Goal: Check status: Check status

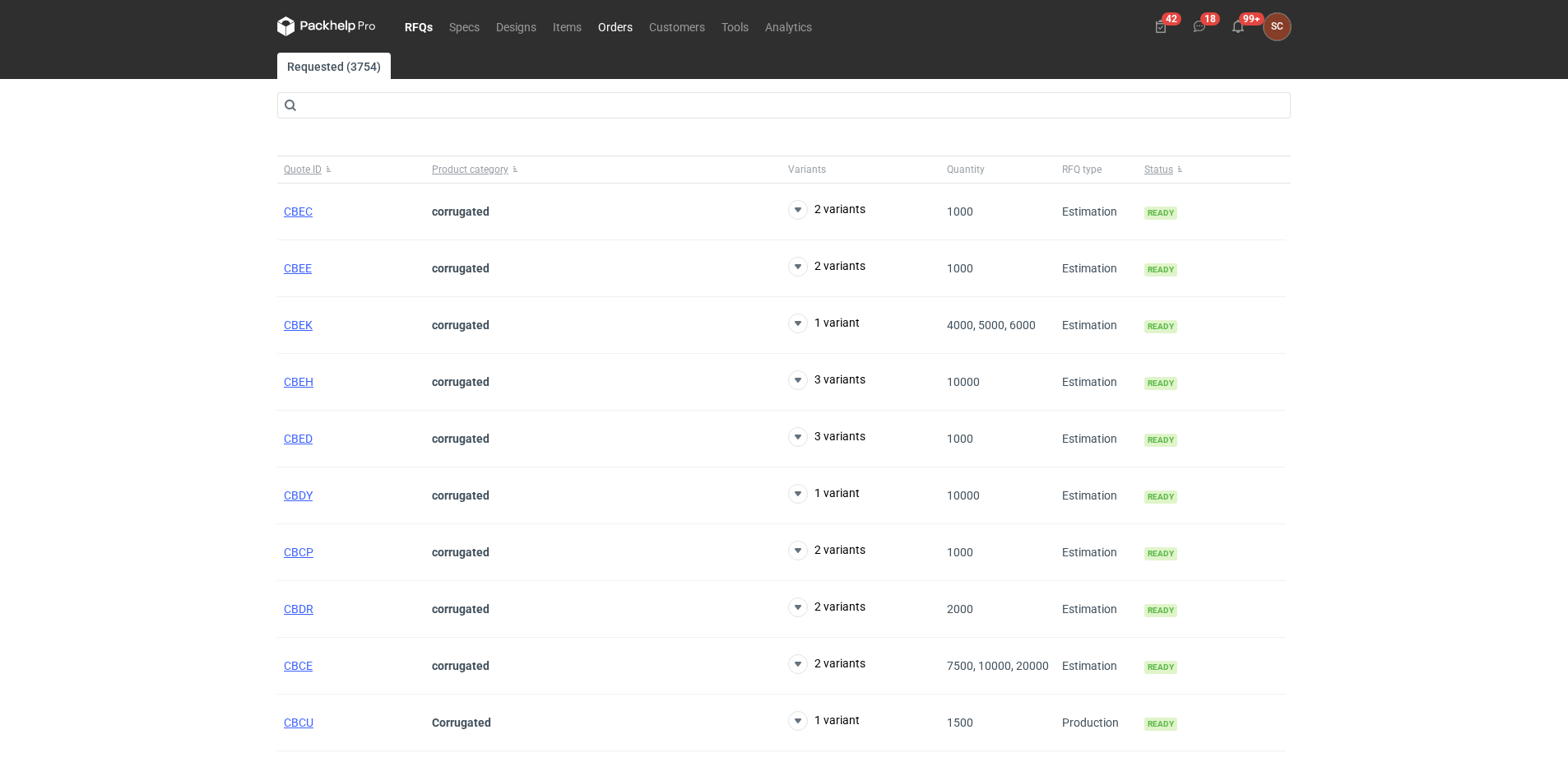
click at [619, 24] on link "Orders" at bounding box center [615, 26] width 51 height 20
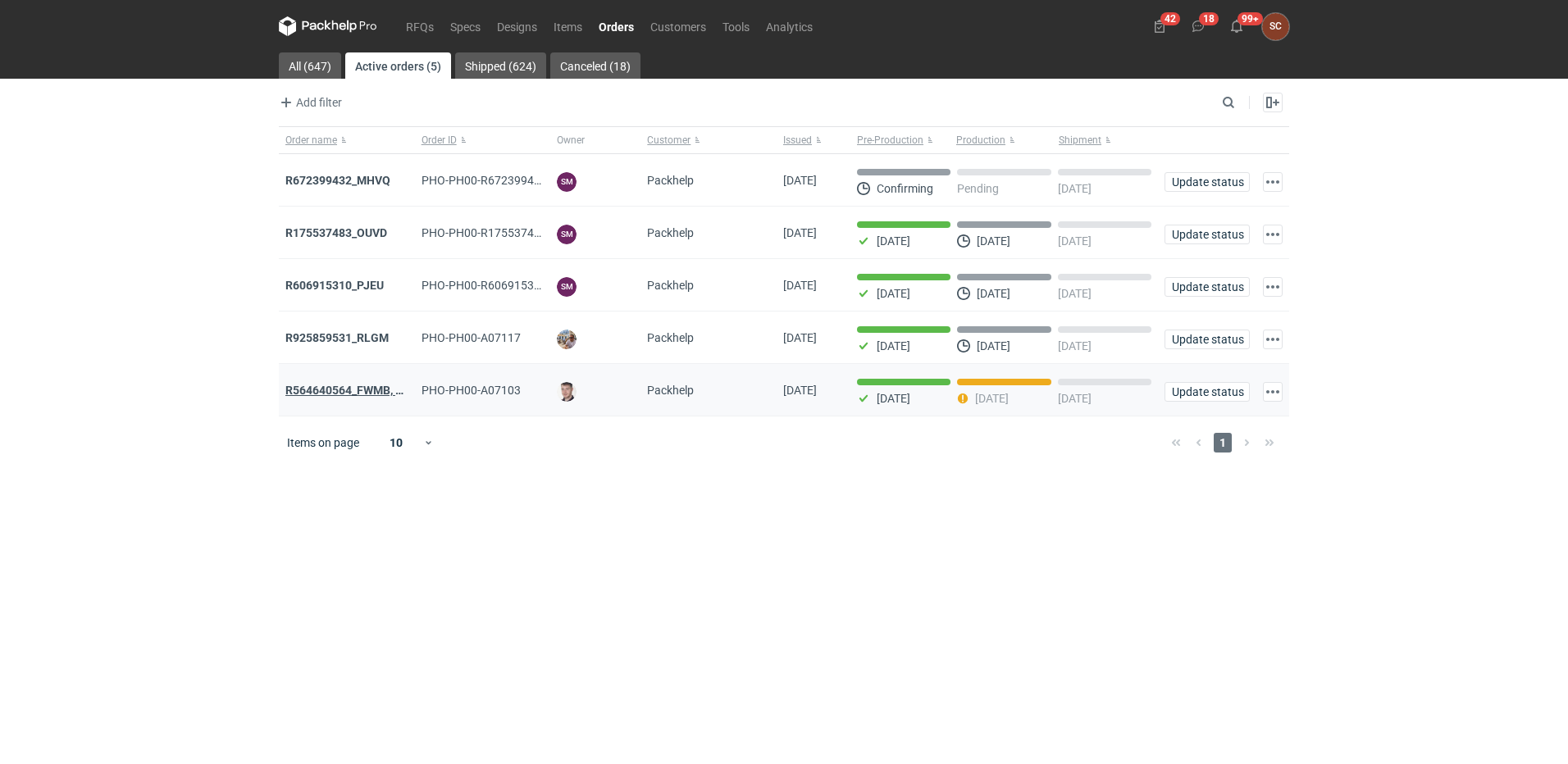
click at [352, 387] on strong "R564640564_FWMB, FMPD, MNLB" at bounding box center [374, 390] width 177 height 13
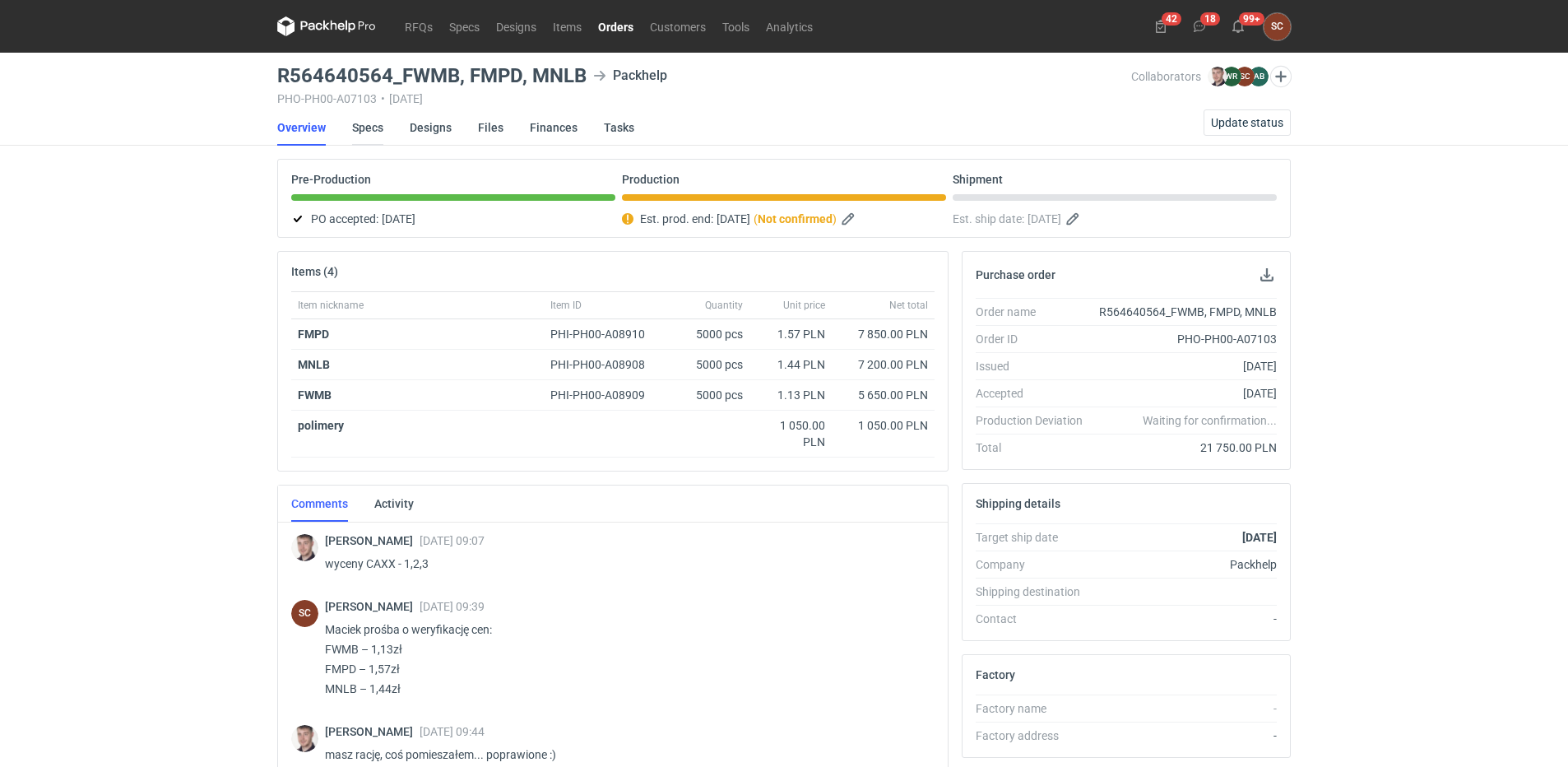
click at [369, 134] on link "Specs" at bounding box center [367, 127] width 31 height 36
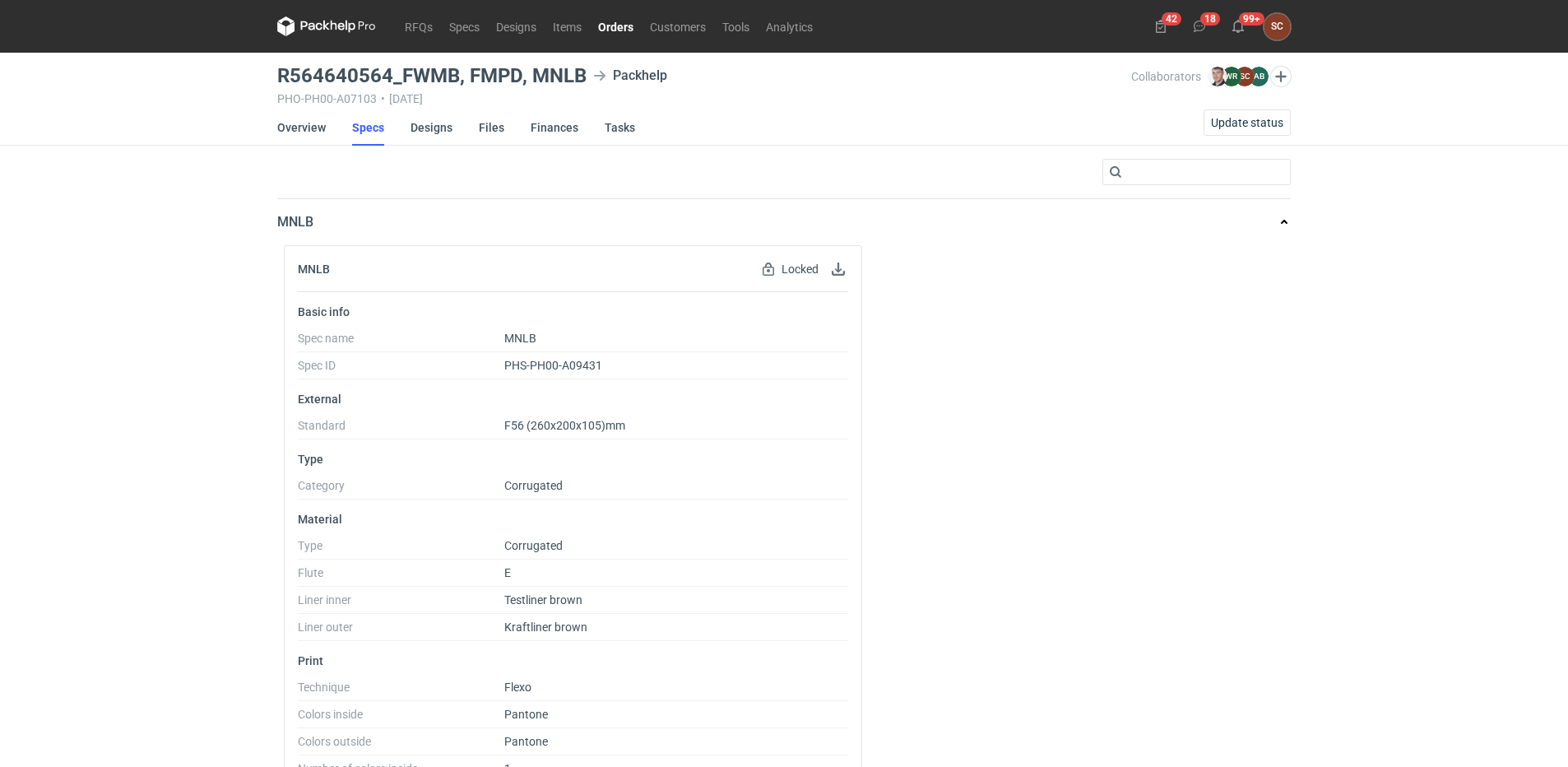
click at [407, 125] on li "Specs" at bounding box center [381, 127] width 58 height 36
click at [424, 123] on link "Designs" at bounding box center [431, 127] width 42 height 36
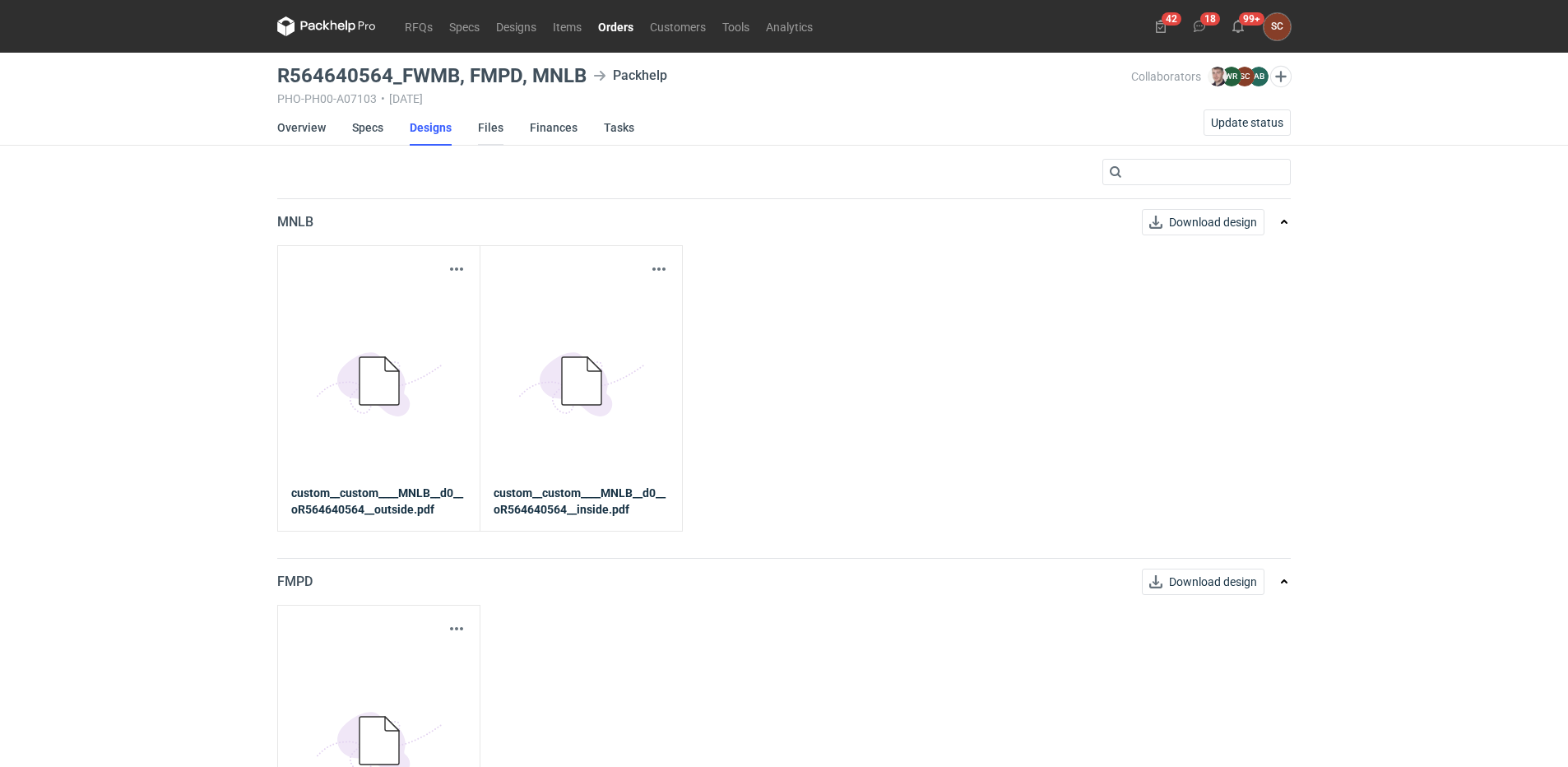
click at [493, 125] on link "Files" at bounding box center [490, 127] width 25 height 36
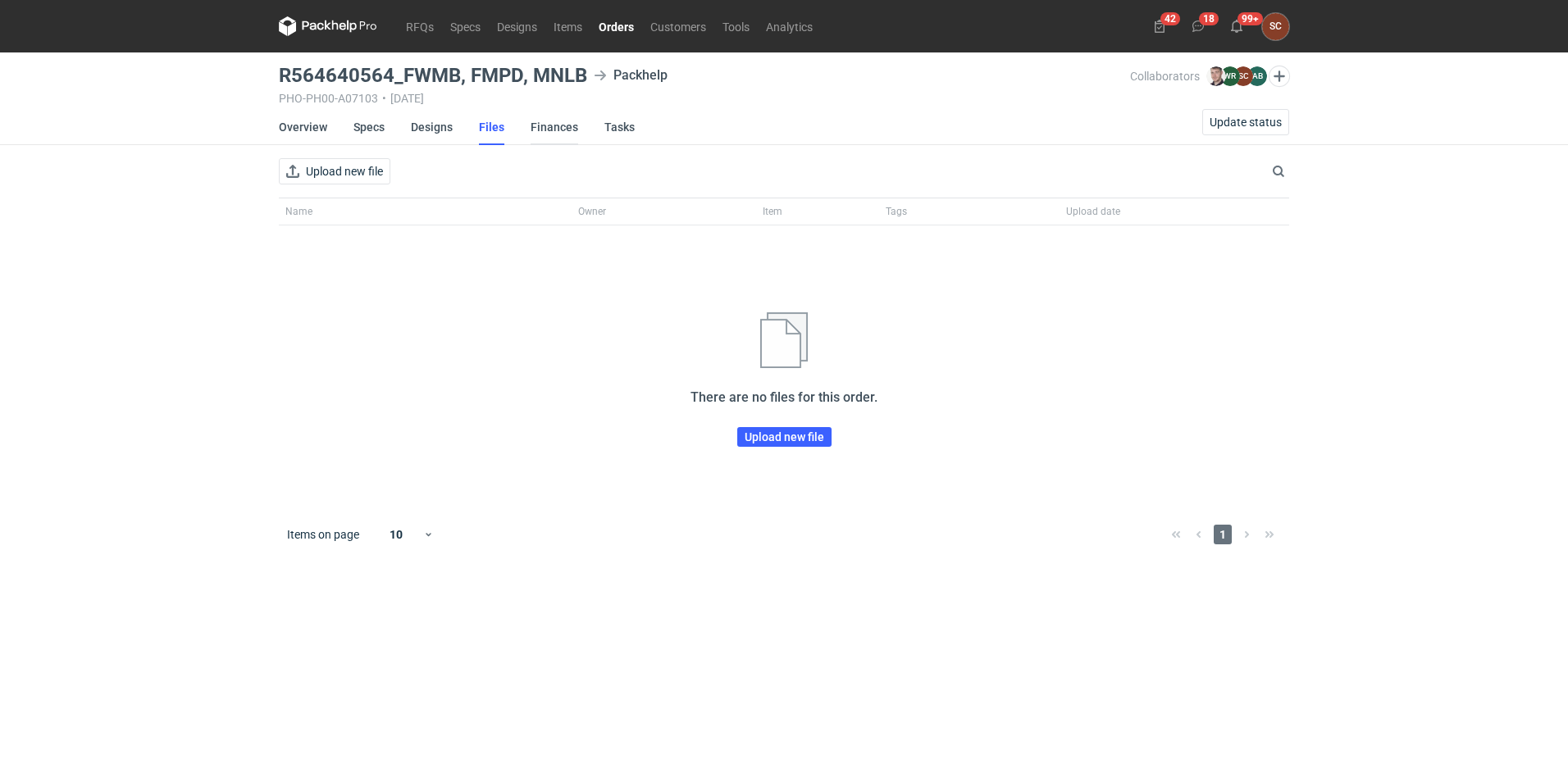
click at [542, 125] on link "Finances" at bounding box center [554, 127] width 48 height 36
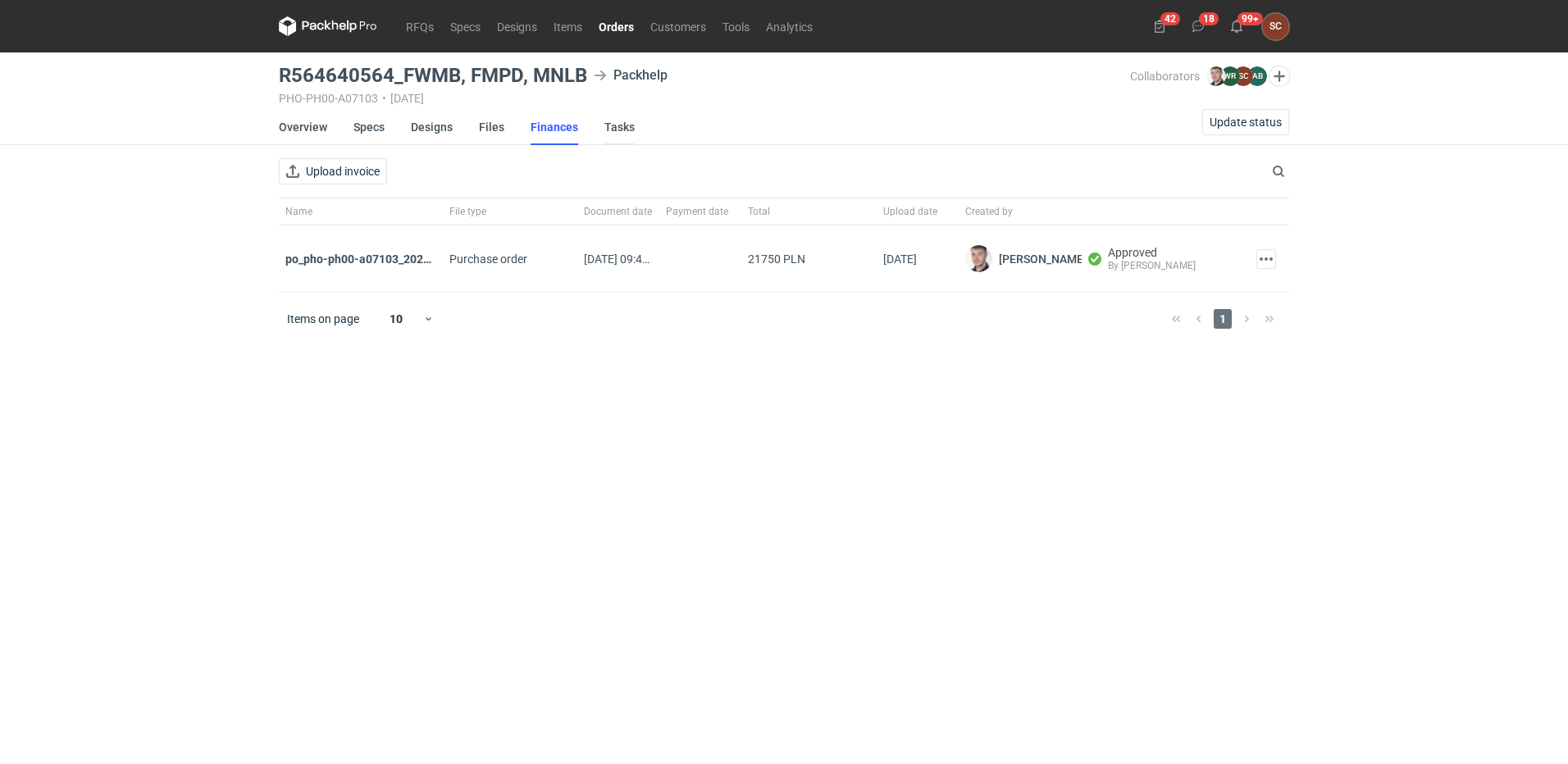
click at [619, 126] on link "Tasks" at bounding box center [619, 127] width 31 height 36
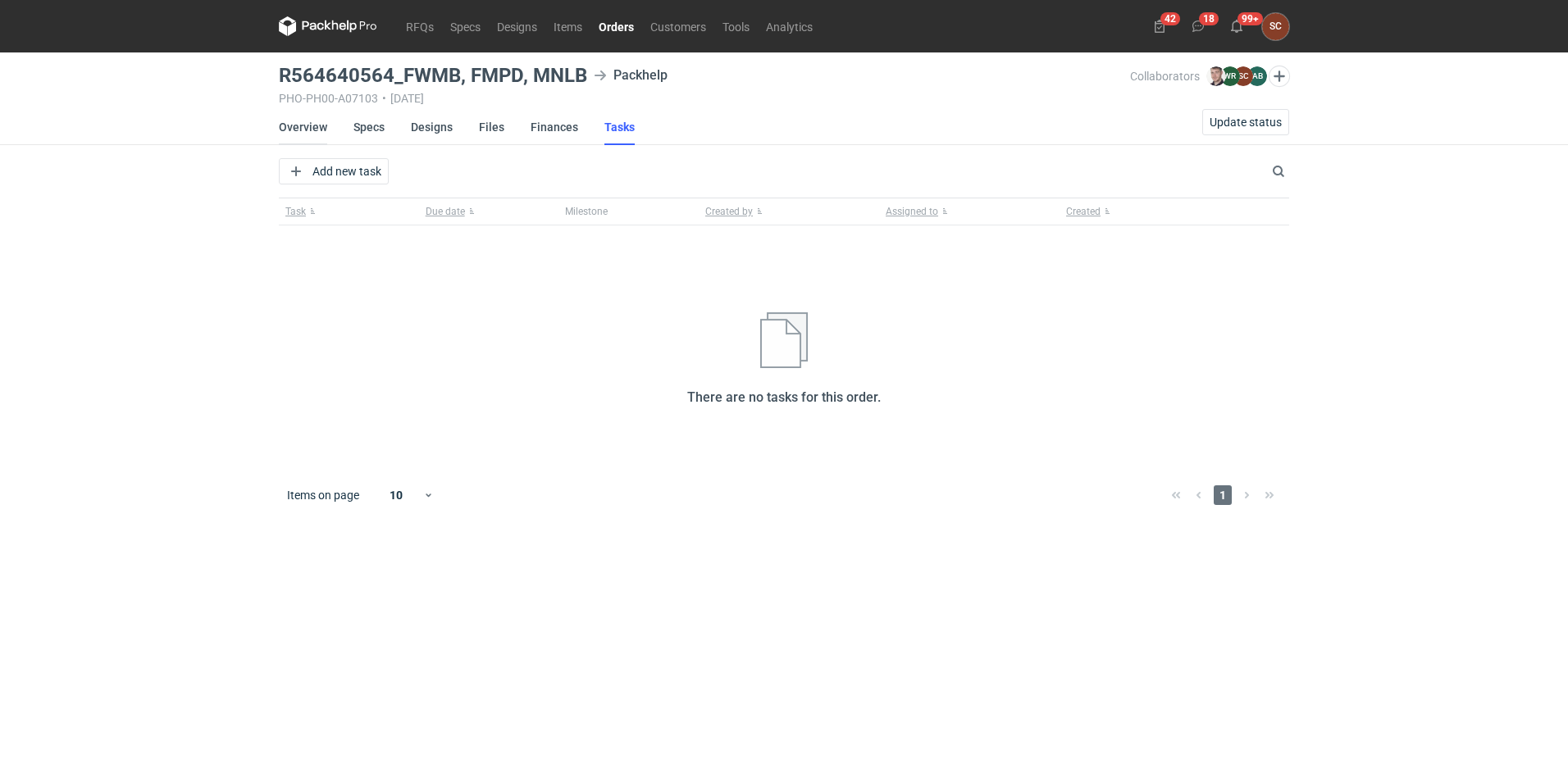
click at [308, 129] on link "Overview" at bounding box center [303, 127] width 48 height 36
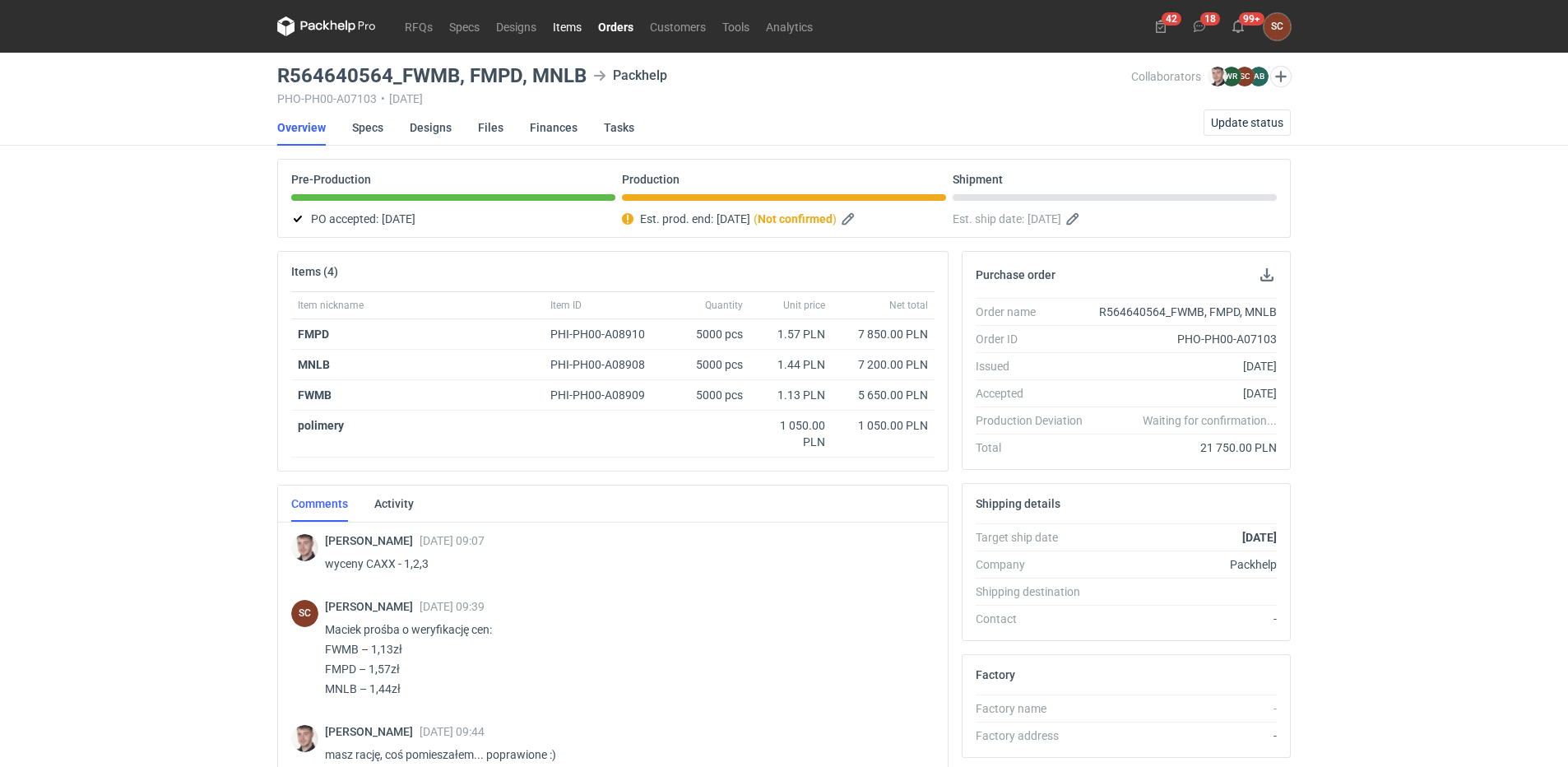
click at [574, 29] on link "Items" at bounding box center [567, 26] width 45 height 20
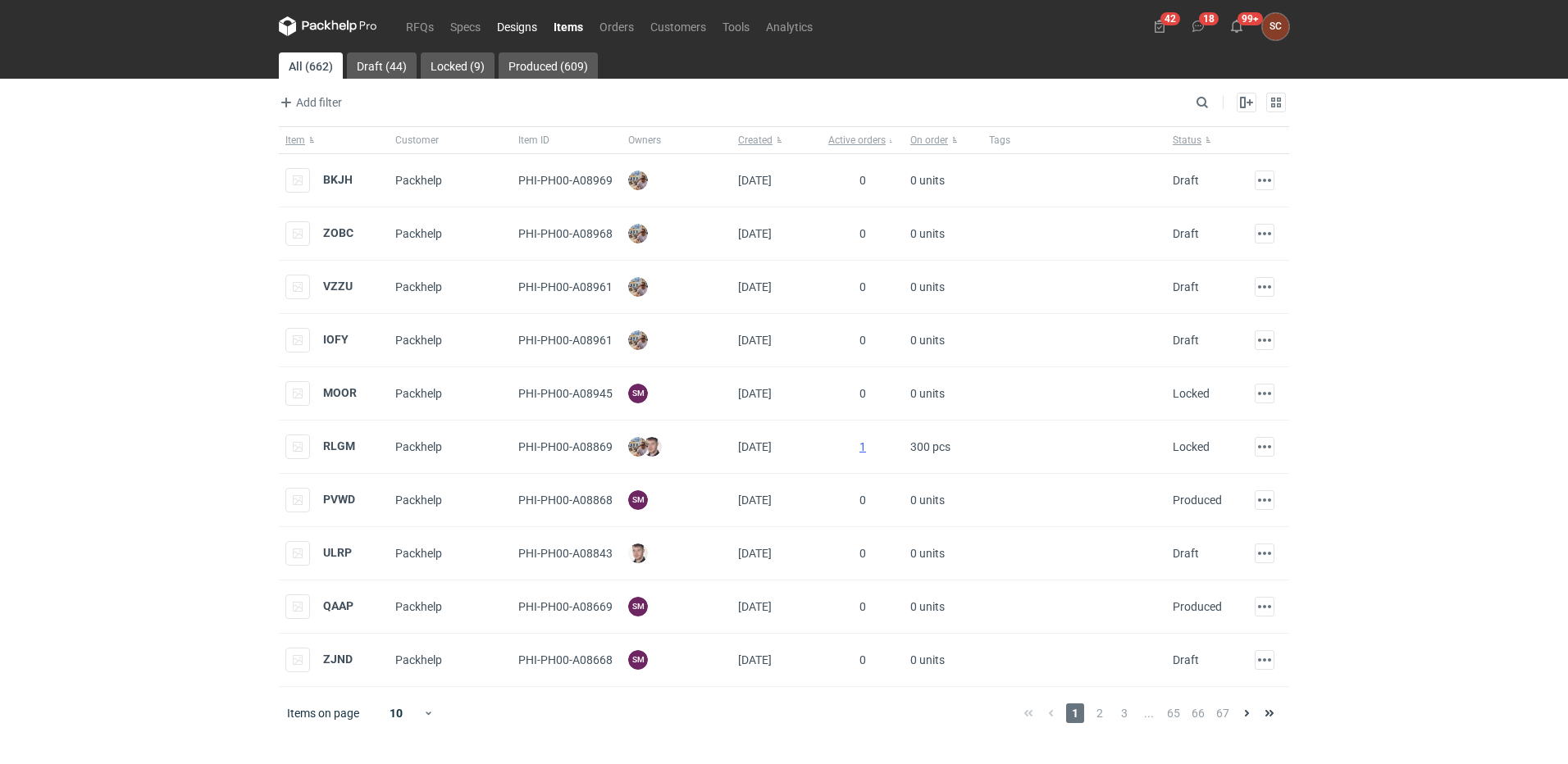
click at [515, 27] on link "Designs" at bounding box center [516, 26] width 57 height 20
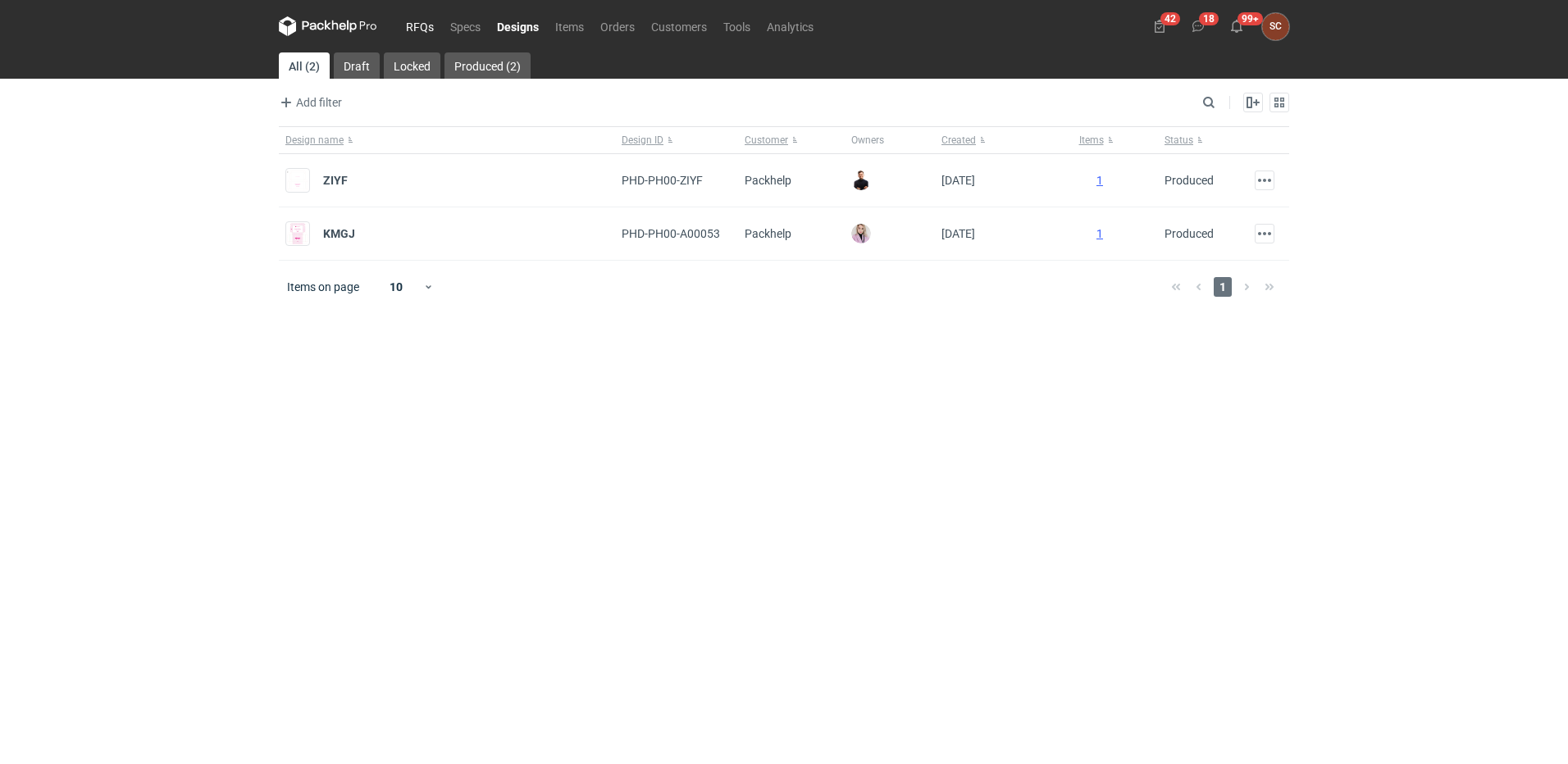
click at [426, 24] on link "RFQs" at bounding box center [420, 26] width 45 height 20
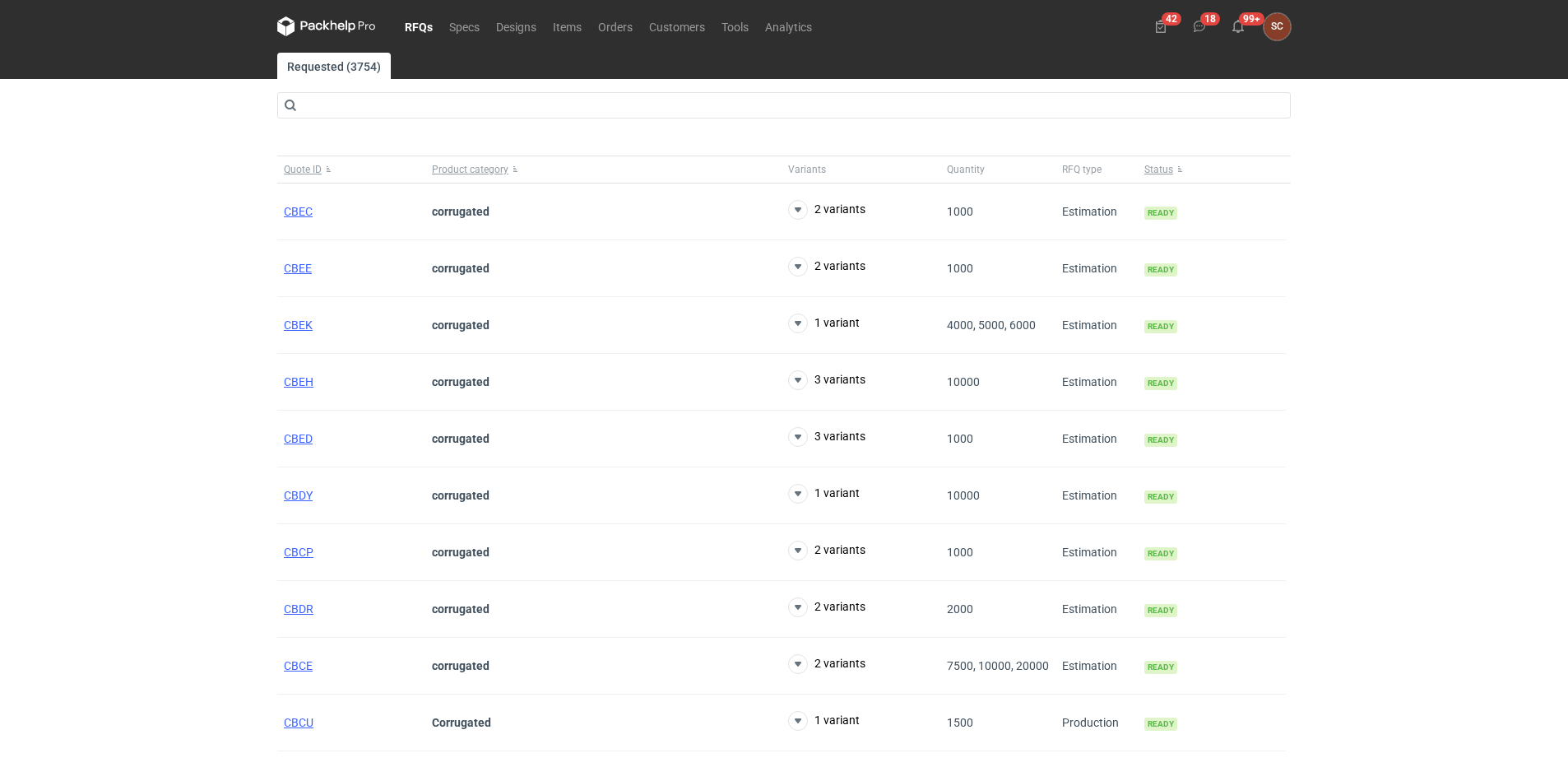
click at [102, 353] on div "RFQs Specs Designs Items Orders Customers Tools Analytics 42 18 99+ SC [PERSON_…" at bounding box center [784, 384] width 1568 height 767
click at [212, 409] on div "RFQs Specs Designs Items Orders Customers Tools Analytics 42 18 99+ SC [PERSON_…" at bounding box center [784, 384] width 1568 height 767
click at [211, 410] on div "RFQs Specs Designs Items Orders Customers Tools Analytics 42 18 99+ SC [PERSON_…" at bounding box center [784, 384] width 1568 height 767
drag, startPoint x: 211, startPoint y: 410, endPoint x: 162, endPoint y: 422, distance: 50.4
click at [163, 422] on div "RFQs Specs Designs Items Orders Customers Tools Analytics 42 18 99+ SC [PERSON_…" at bounding box center [784, 384] width 1568 height 767
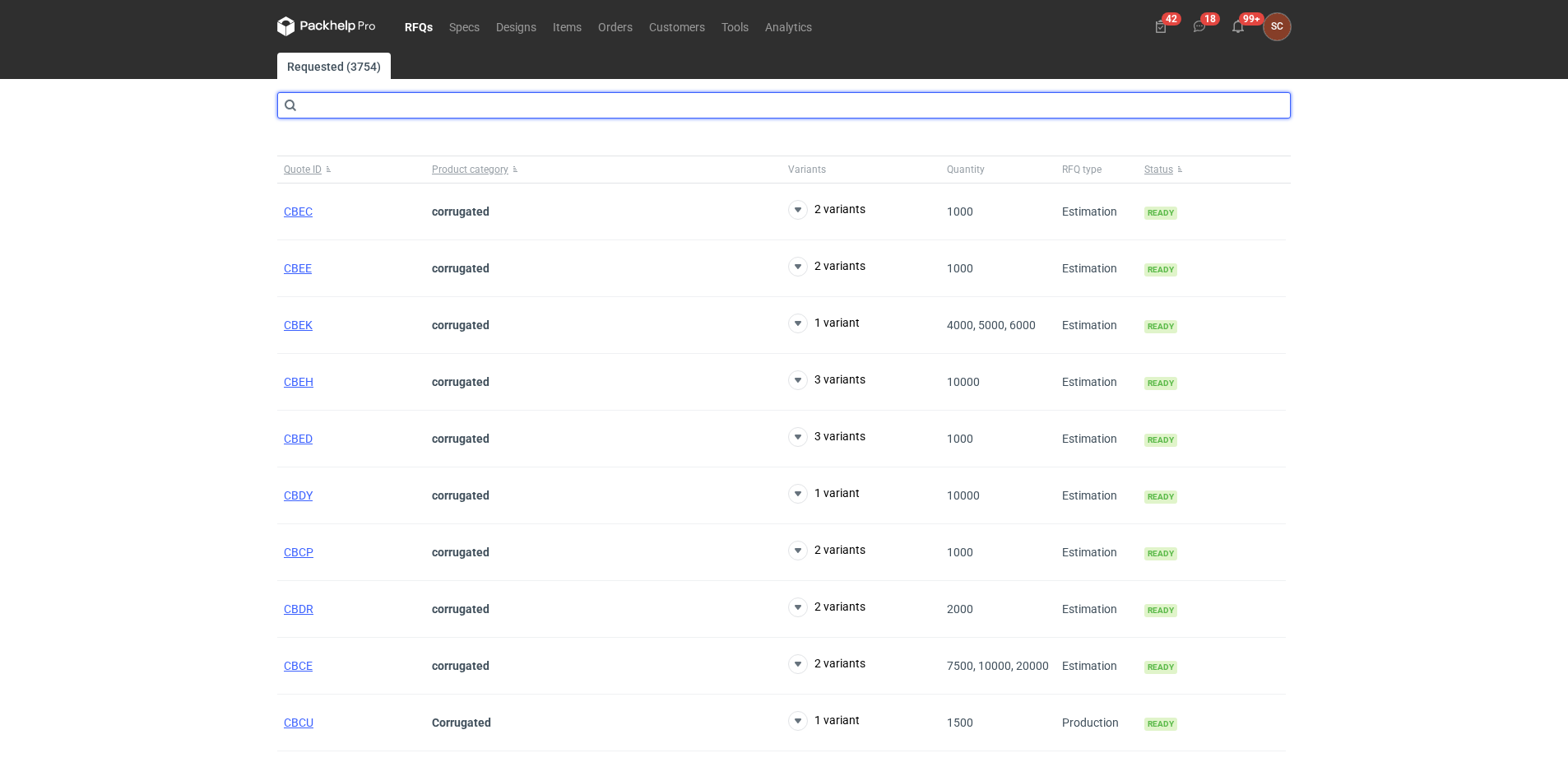
click at [427, 108] on input "text" at bounding box center [784, 106] width 1014 height 26
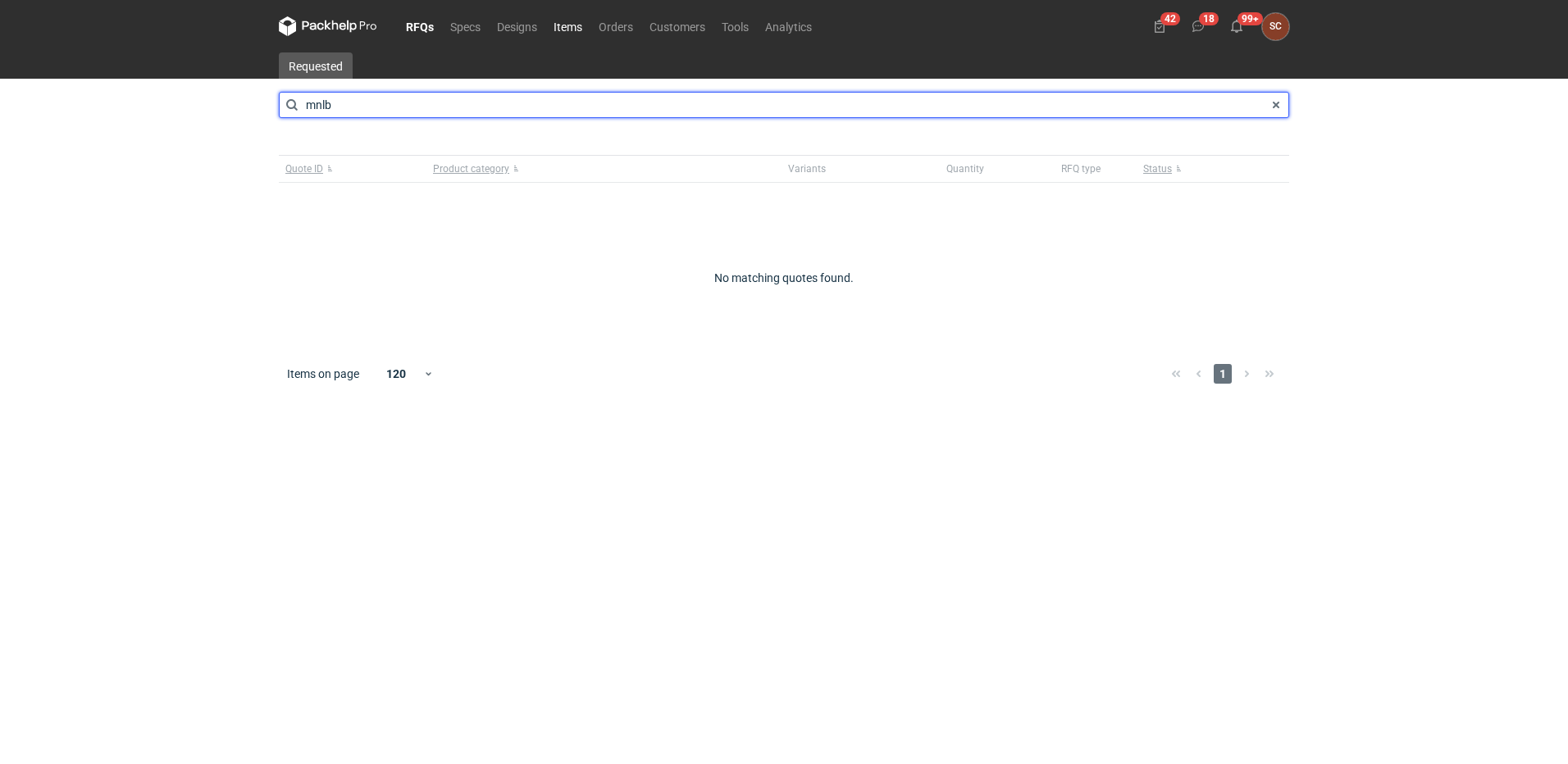
type input "mnlb"
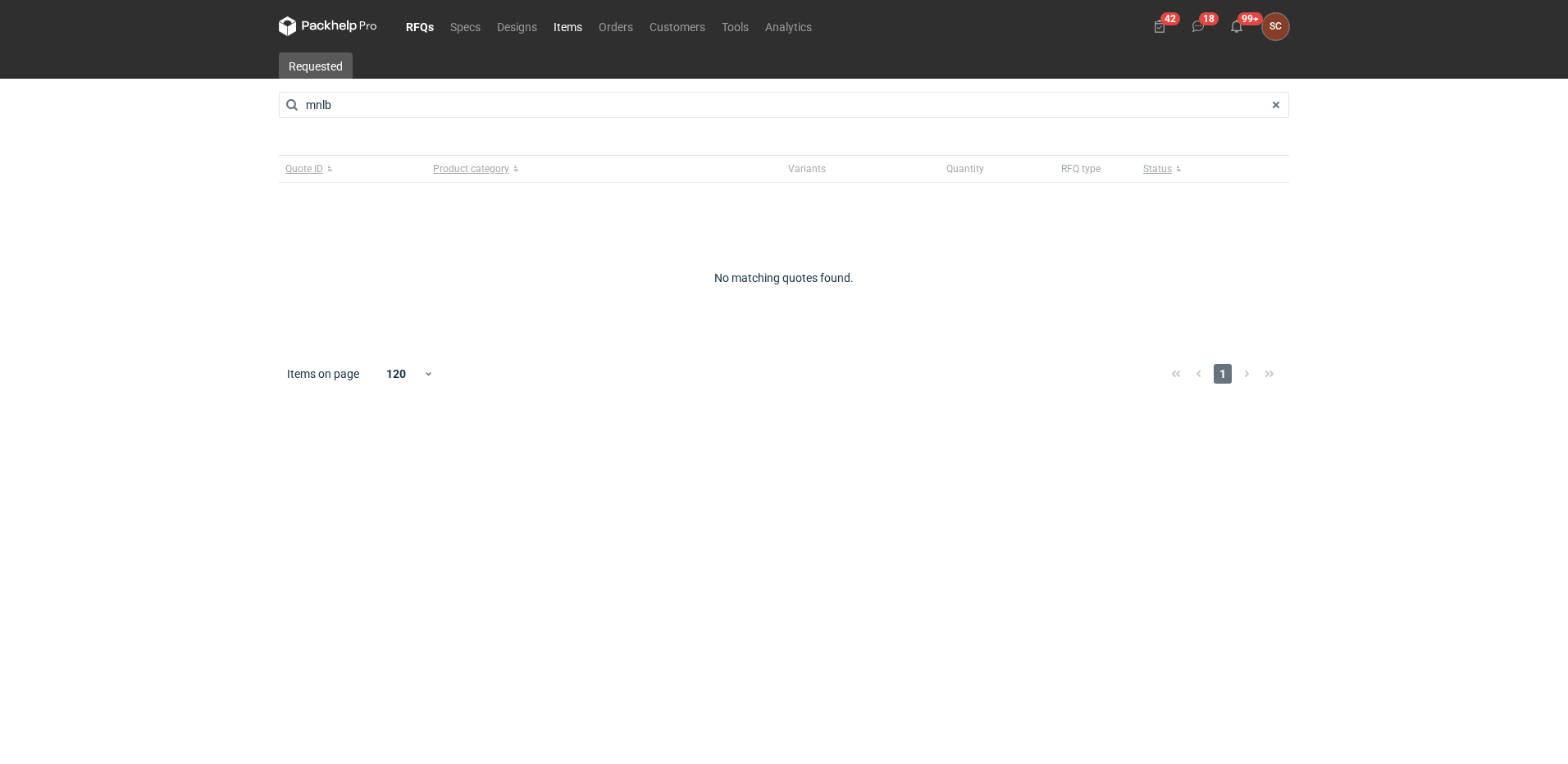
click at [563, 24] on link "Items" at bounding box center [568, 26] width 45 height 20
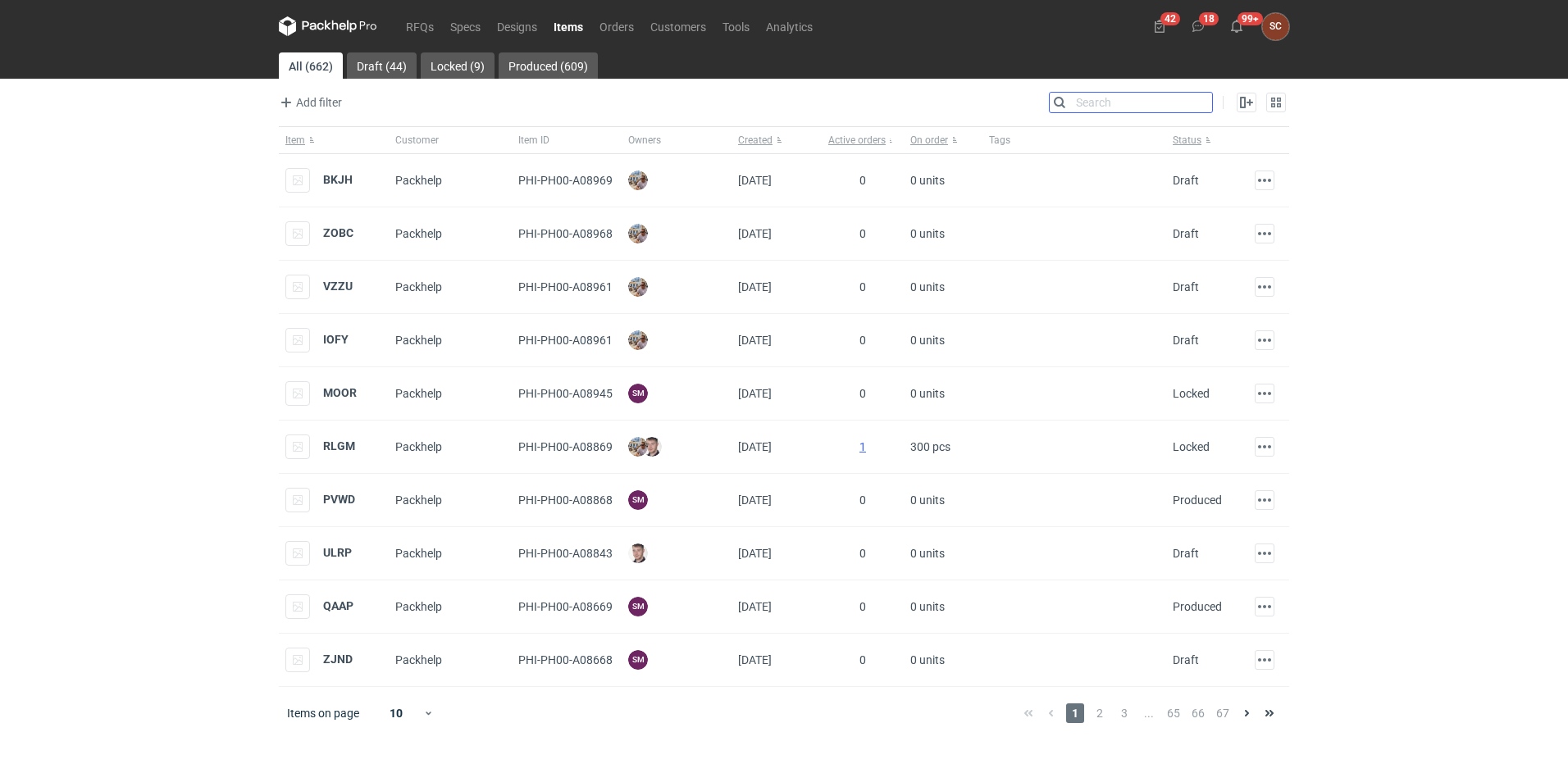
click at [1197, 100] on input "Search" at bounding box center [1131, 102] width 162 height 20
click at [1087, 102] on input "Search" at bounding box center [1131, 102] width 162 height 20
type input "mnlb"
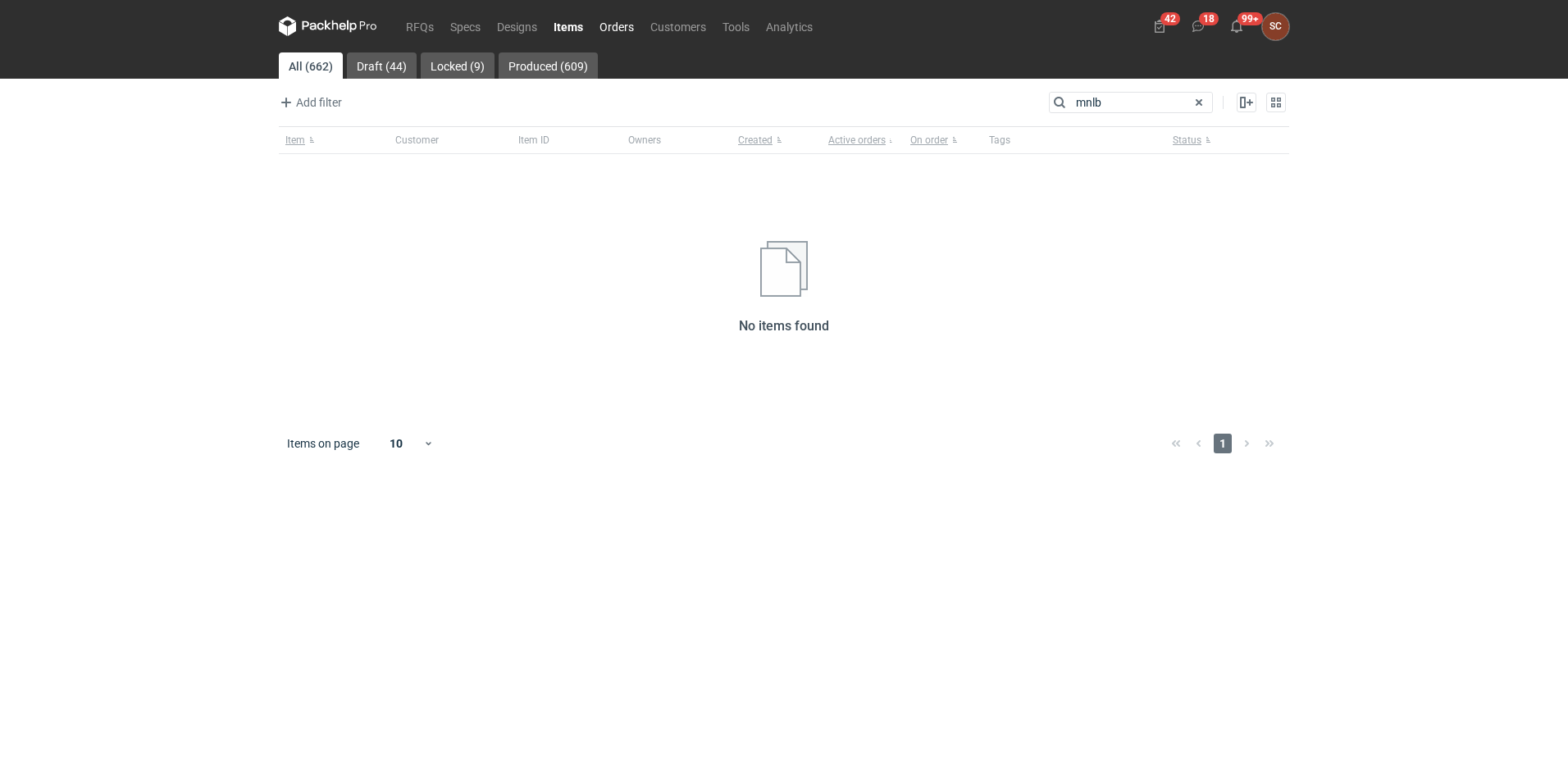
click at [636, 20] on link "Orders" at bounding box center [616, 26] width 51 height 20
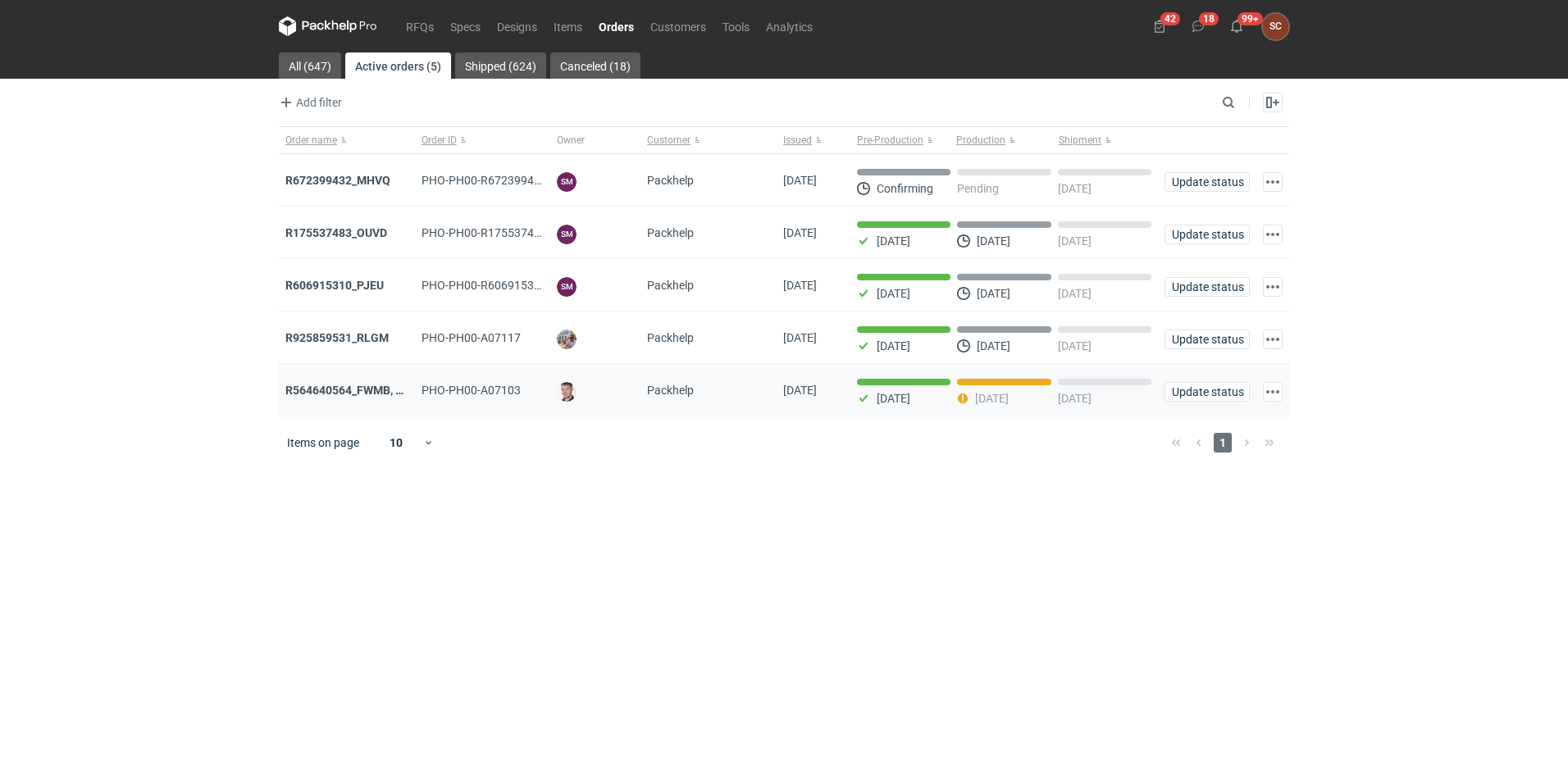
click at [430, 405] on div "PHO-PH00-A07103" at bounding box center [483, 390] width 136 height 52
click at [345, 392] on strong "R564640564_FWMB, FMPD, MNLB" at bounding box center [374, 390] width 177 height 13
